Goal: Task Accomplishment & Management: Complete application form

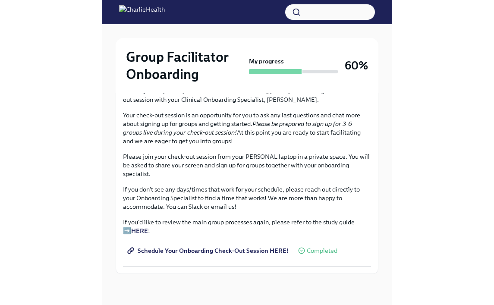
scroll to position [15, 0]
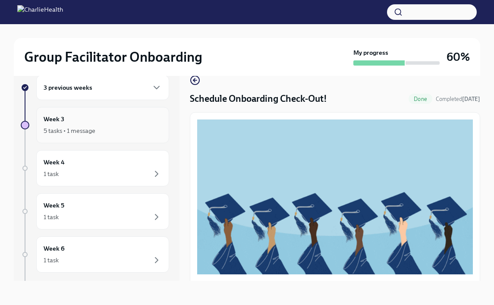
click at [54, 123] on h6 "Week 3" at bounding box center [54, 118] width 21 height 9
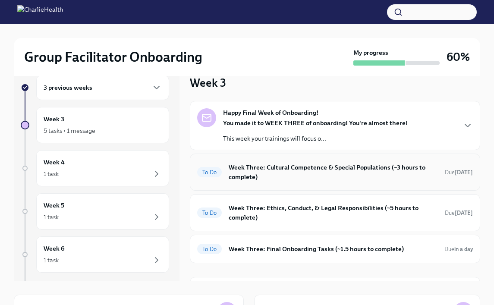
click at [290, 174] on h6 "Week Three: Cultural Competence & Special Populations (~3 hours to complete)" at bounding box center [332, 172] width 209 height 19
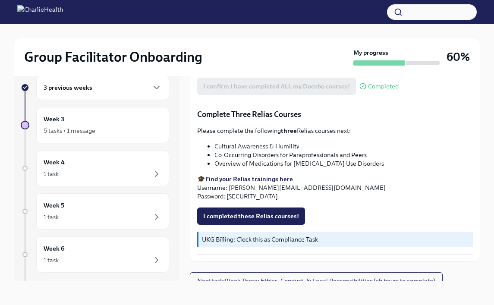
scroll to position [647, 0]
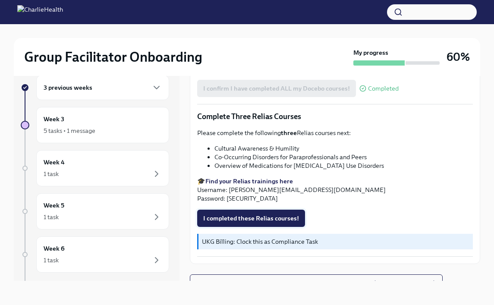
click at [269, 214] on span "I completed these Relias courses!" at bounding box center [251, 218] width 96 height 9
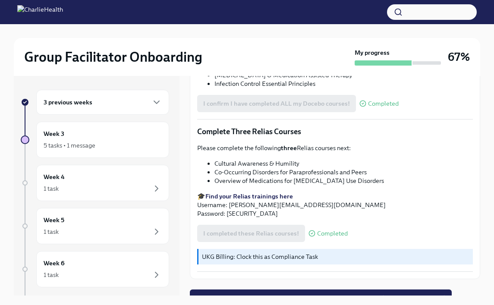
scroll to position [649, 0]
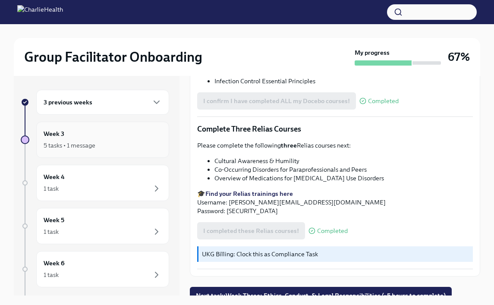
click at [104, 144] on div "5 tasks • 1 message" at bounding box center [103, 145] width 118 height 10
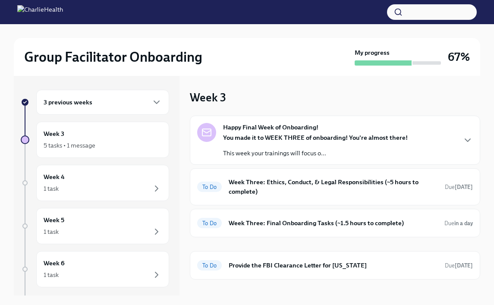
scroll to position [11, 0]
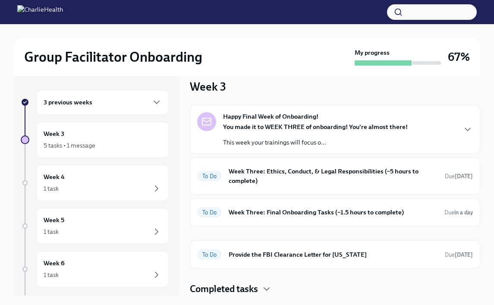
click at [255, 288] on h4 "Completed tasks" at bounding box center [224, 288] width 68 height 13
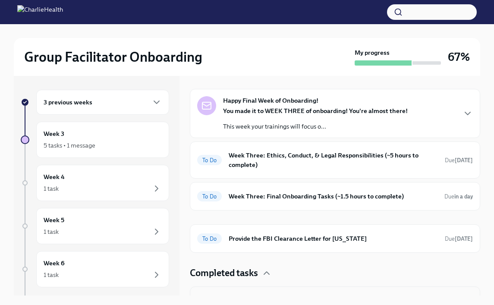
scroll to position [22, 0]
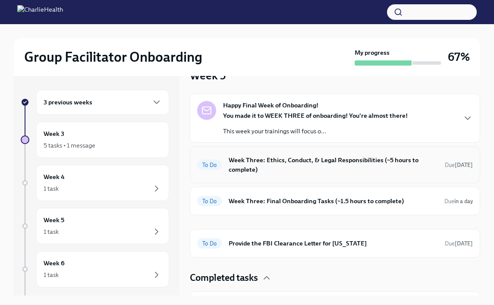
click at [290, 175] on div "To Do Week Three: Ethics, Conduct, & Legal Responsibilities (~5 hours to comple…" at bounding box center [334, 164] width 275 height 22
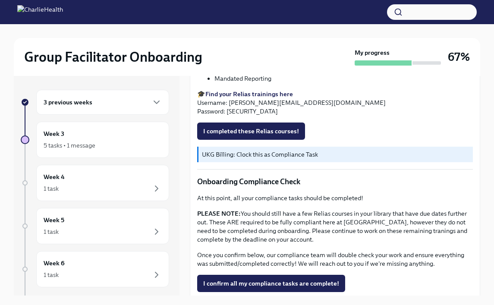
scroll to position [459, 0]
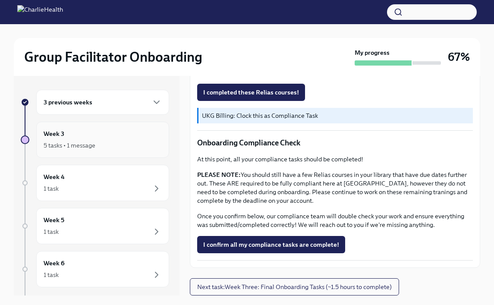
click at [134, 144] on div "5 tasks • 1 message" at bounding box center [103, 145] width 118 height 10
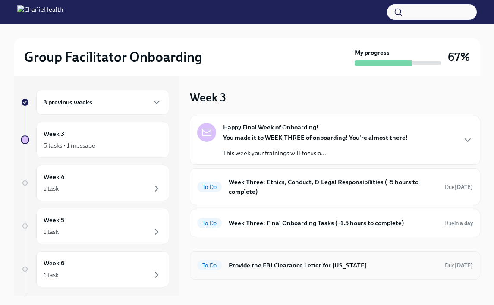
scroll to position [11, 0]
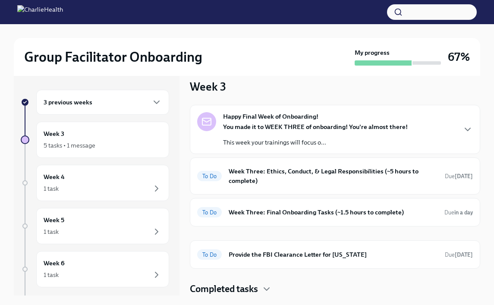
click at [254, 289] on h4 "Completed tasks" at bounding box center [224, 288] width 68 height 13
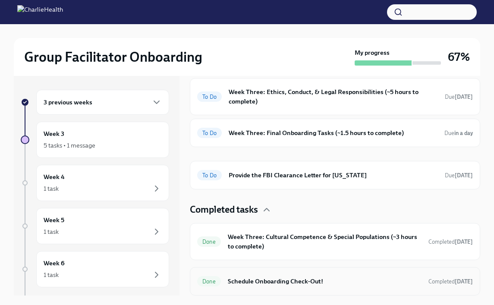
click at [257, 272] on div "Done Schedule Onboarding Check-Out! Completed [DATE]" at bounding box center [335, 281] width 290 height 28
click at [257, 284] on h6 "Schedule Onboarding Check-Out!" at bounding box center [325, 280] width 194 height 9
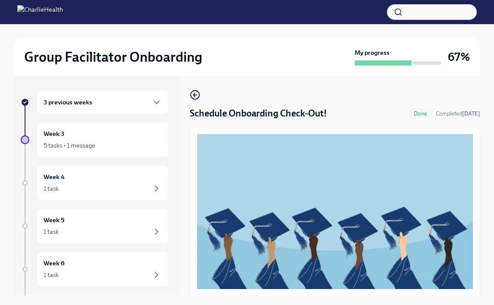
scroll to position [170, 0]
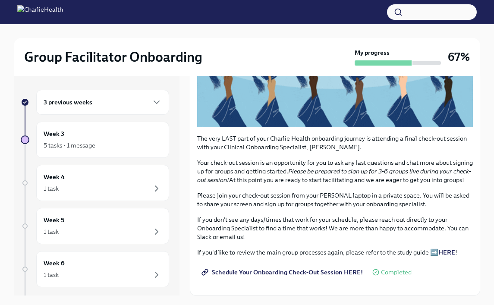
click at [262, 273] on span "Schedule Your Onboarding Check-Out Session HERE!" at bounding box center [282, 272] width 159 height 9
